Goal: Find specific page/section: Find specific page/section

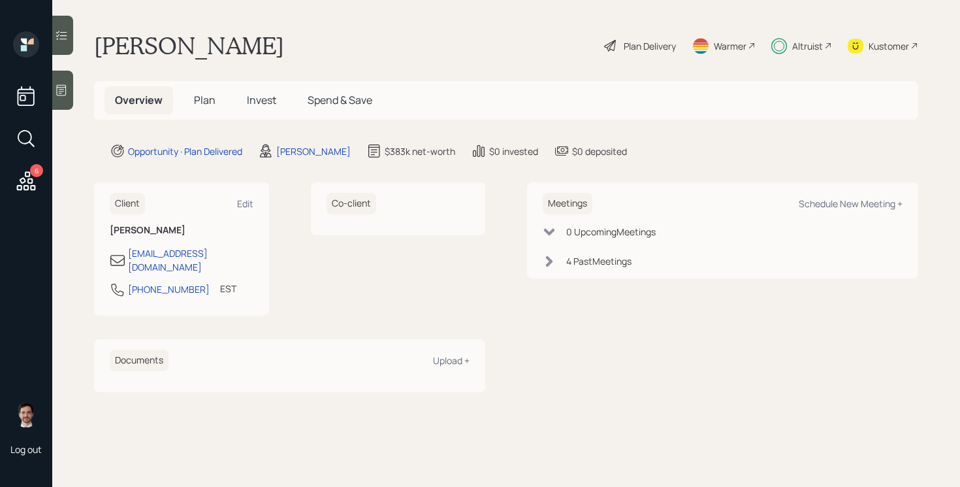
click at [199, 101] on span "Plan" at bounding box center [205, 100] width 22 height 14
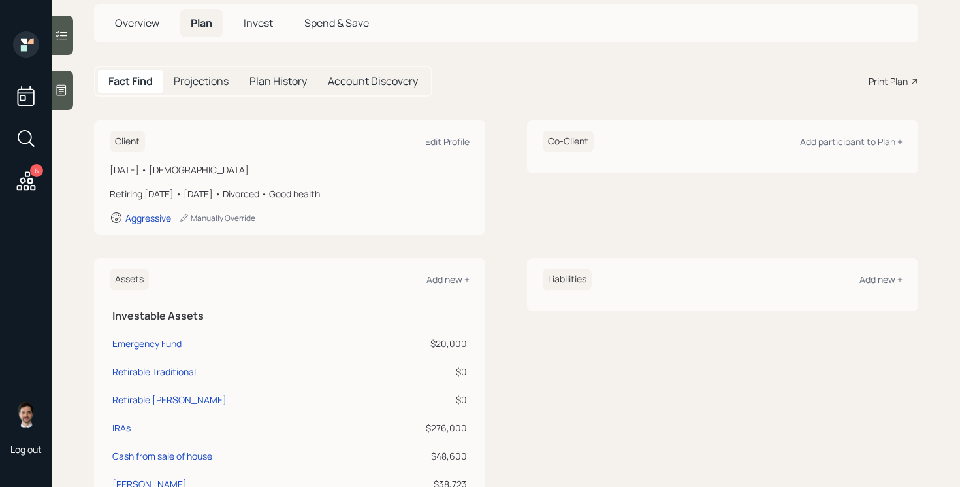
scroll to position [80, 0]
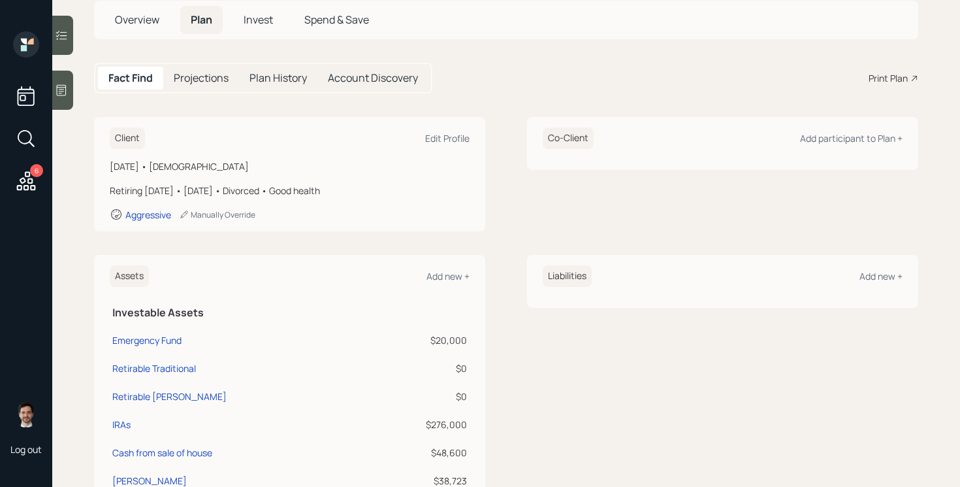
click at [521, 68] on div "Fact Find Projections Plan History Account Discovery Print Plan" at bounding box center [506, 78] width 824 height 31
